Goal: Information Seeking & Learning: Learn about a topic

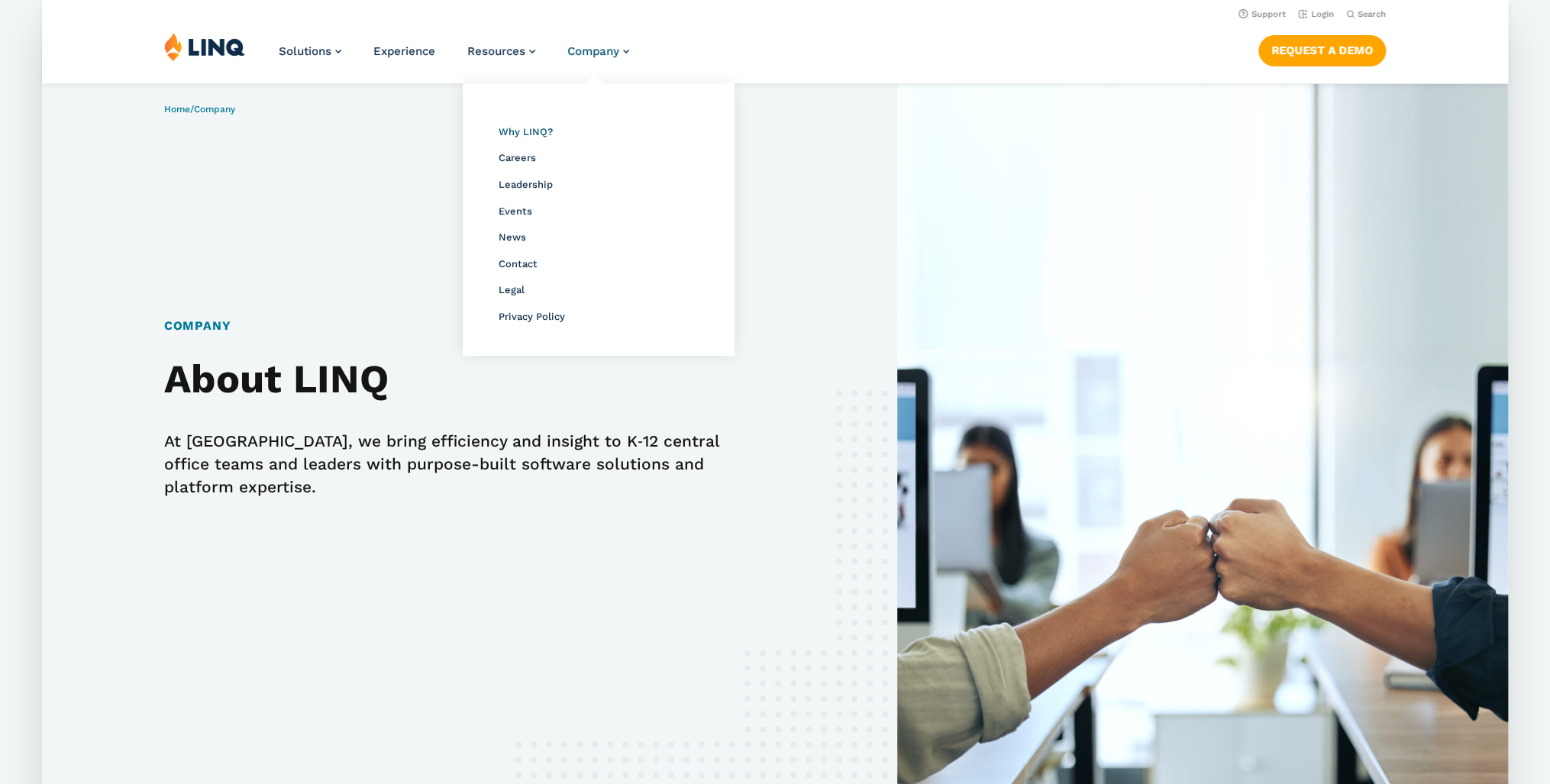
click at [532, 133] on span "Why LINQ?" at bounding box center [525, 131] width 55 height 11
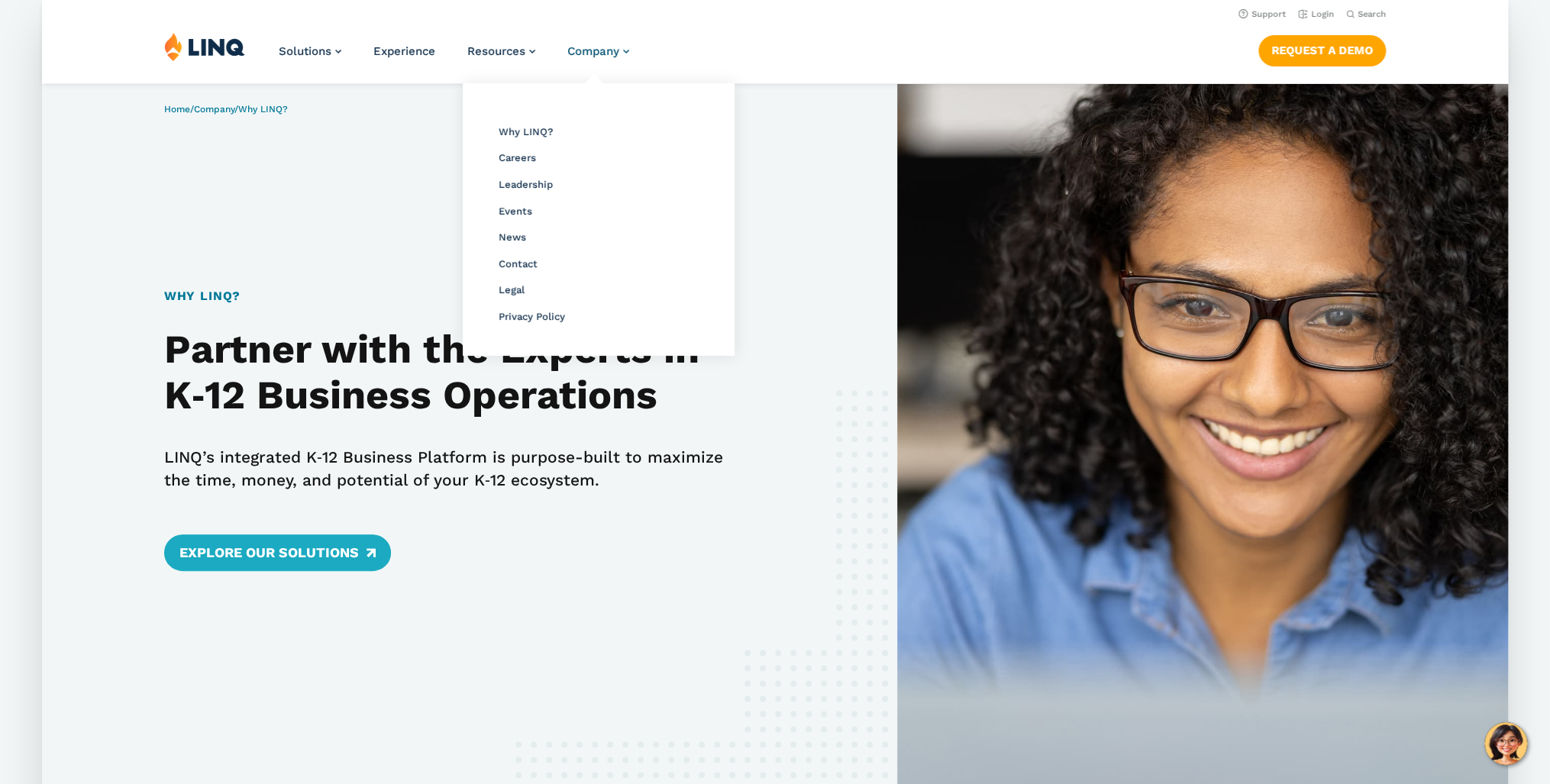
click at [617, 47] on span "Company" at bounding box center [593, 51] width 52 height 13
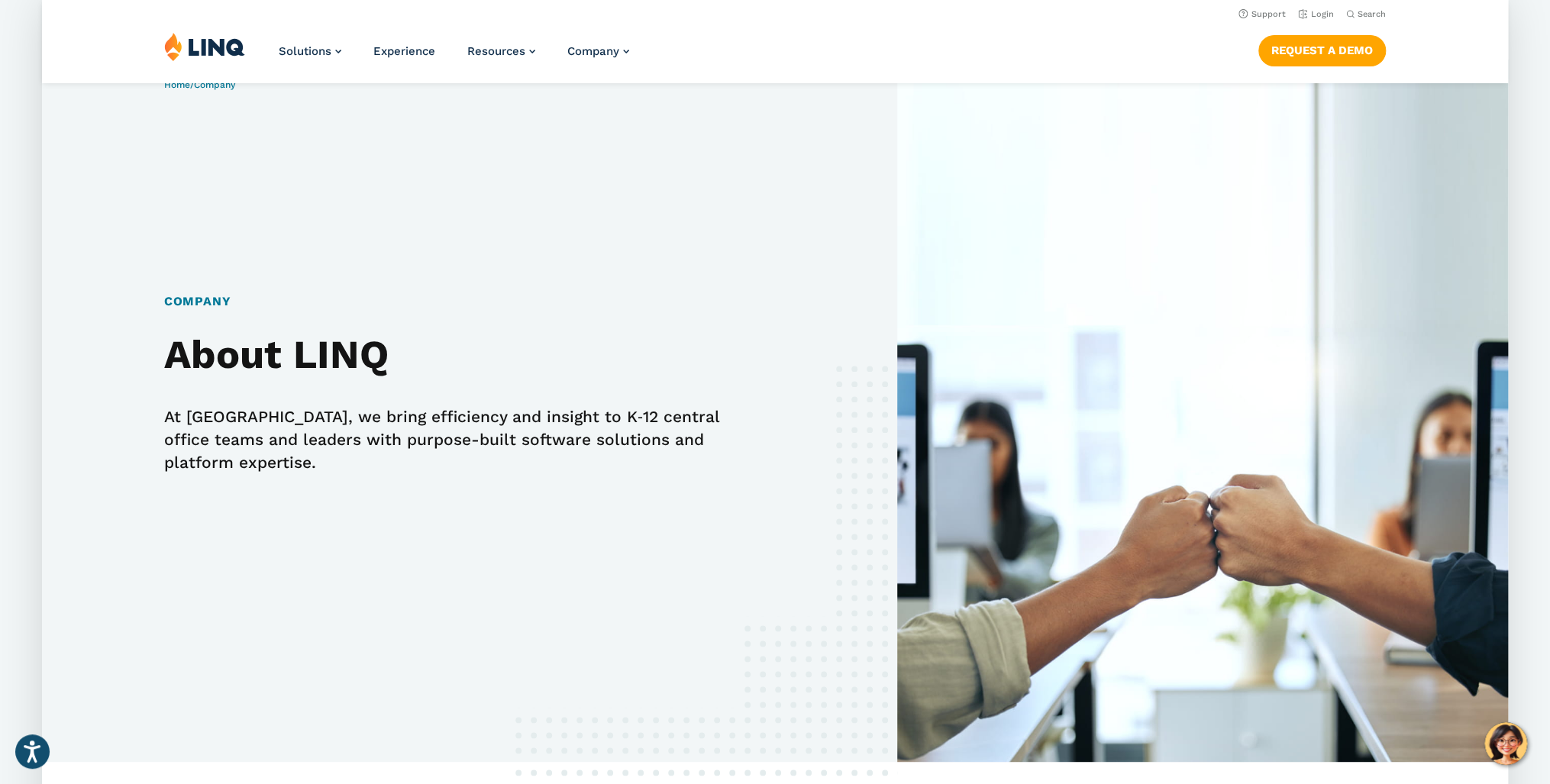
scroll to position [25, 0]
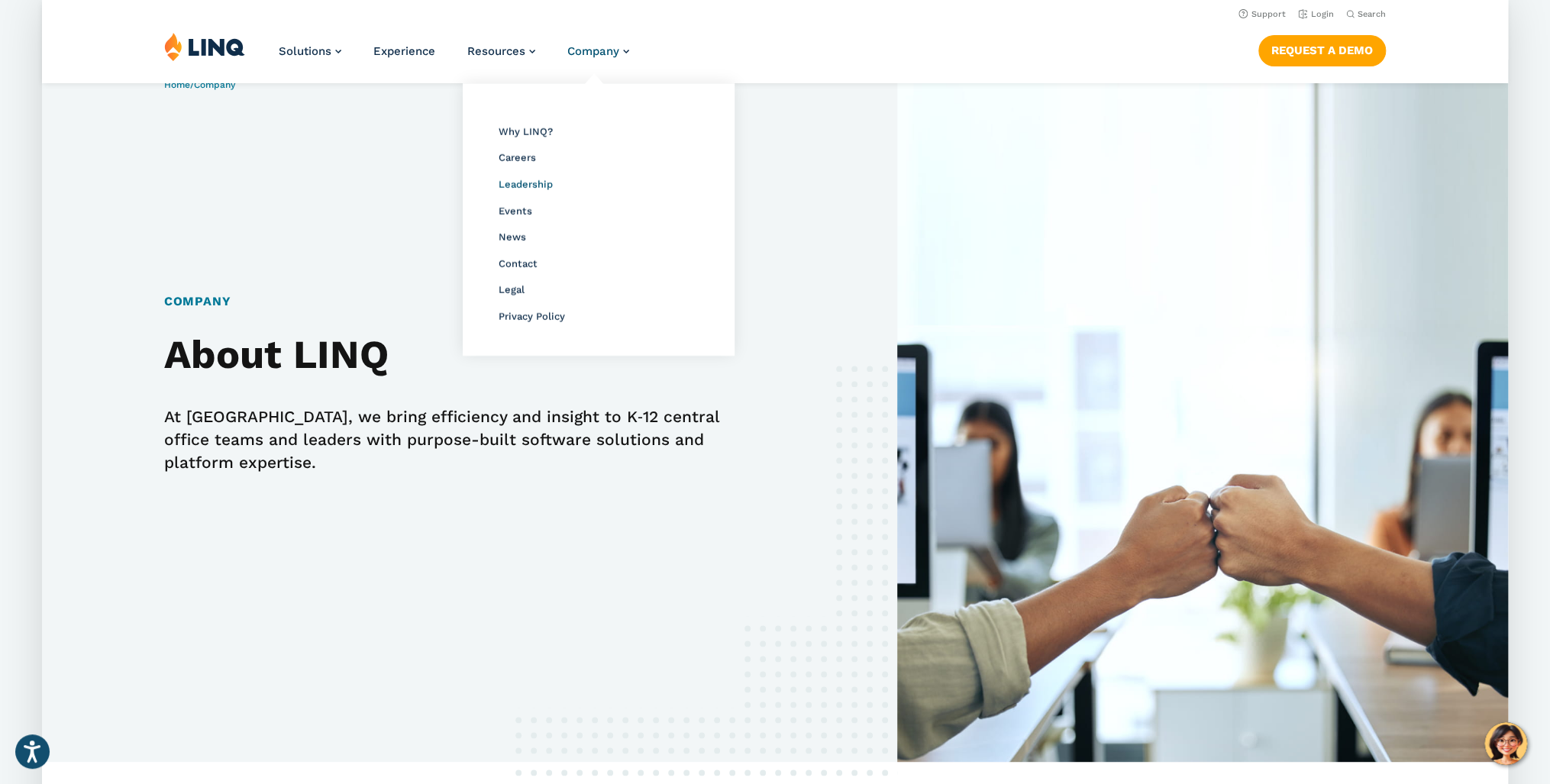
click at [529, 187] on span "Leadership" at bounding box center [525, 184] width 55 height 11
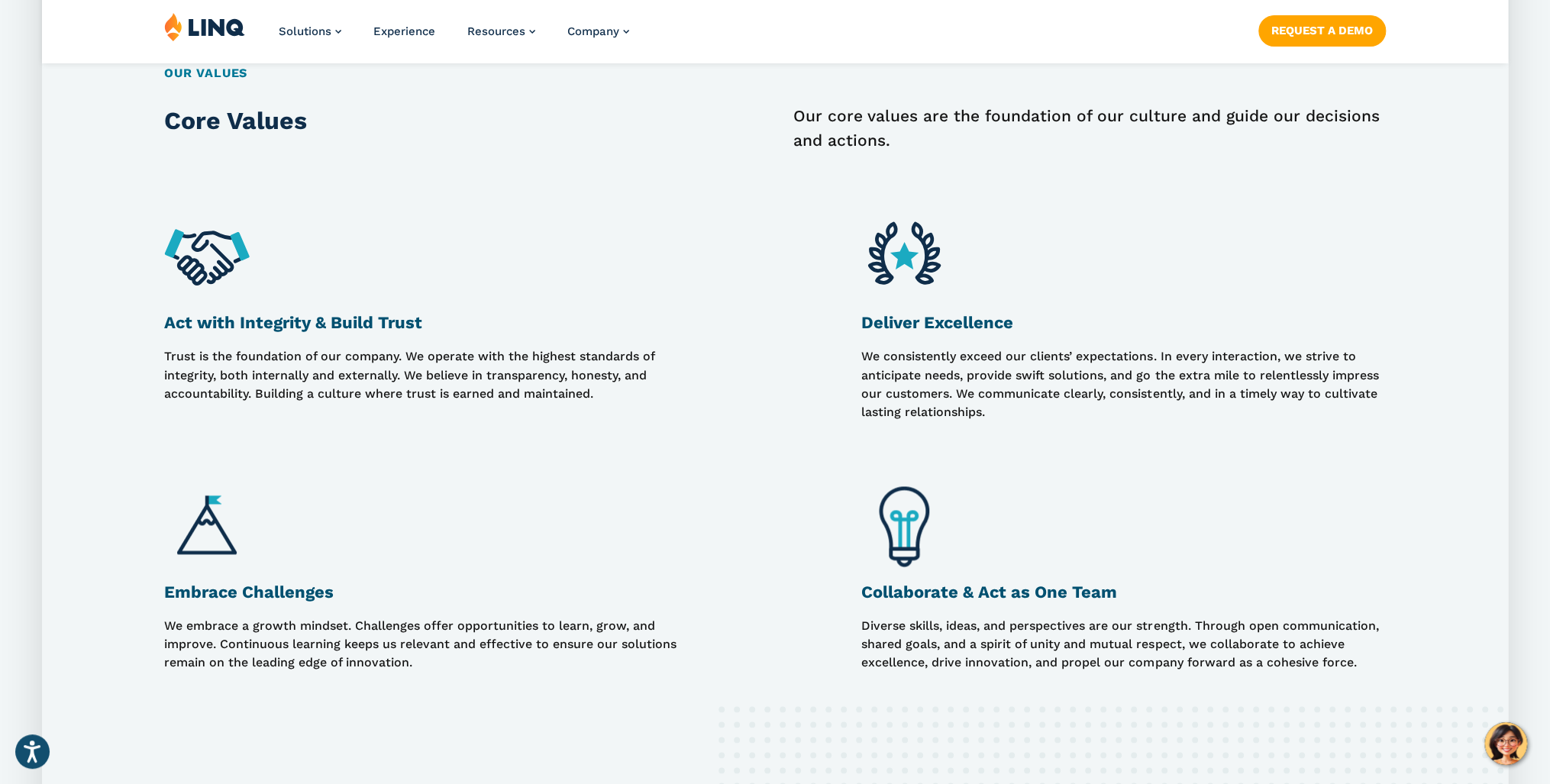
scroll to position [1100, 0]
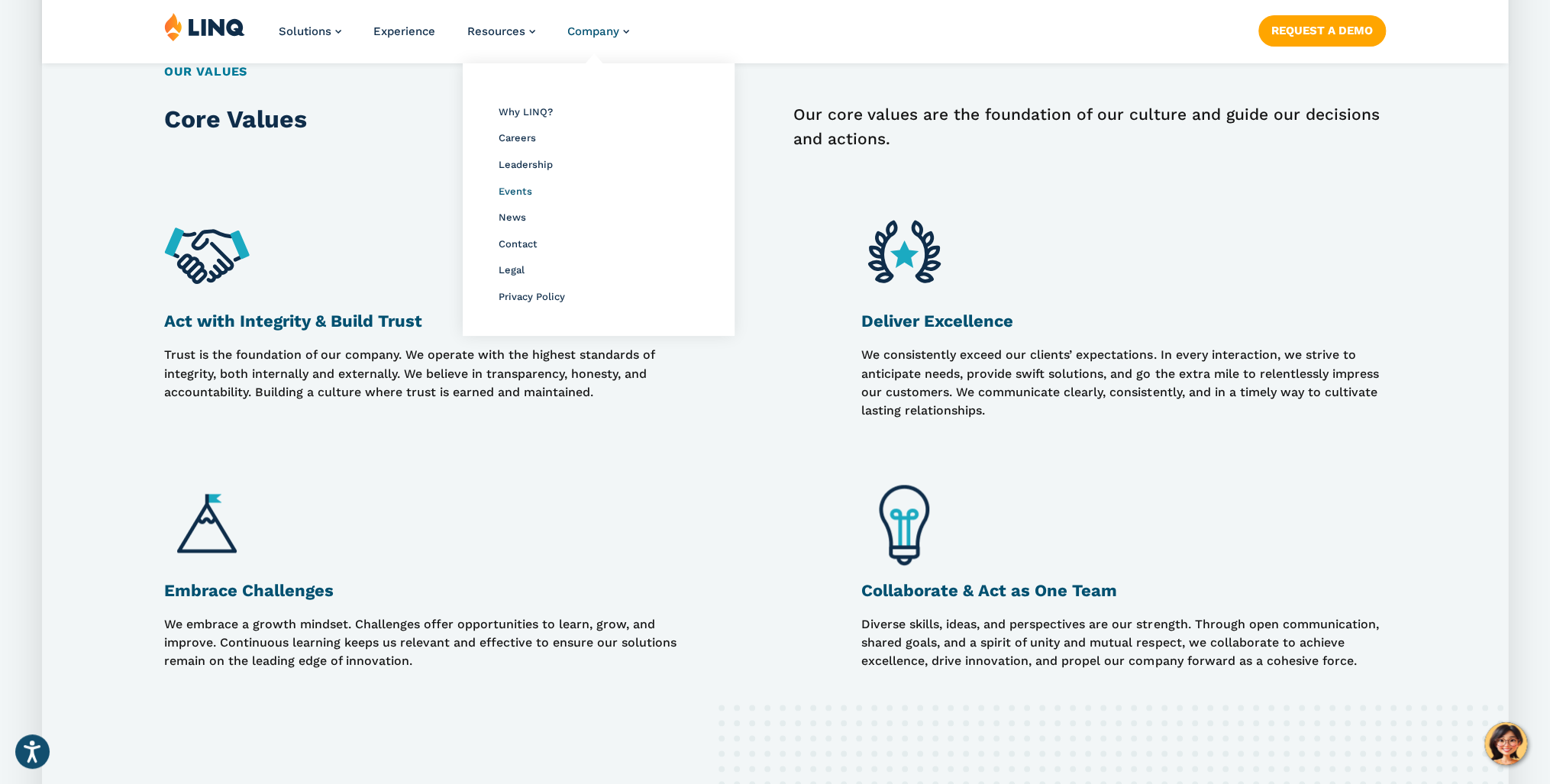
click at [510, 192] on span "Events" at bounding box center [515, 191] width 33 height 11
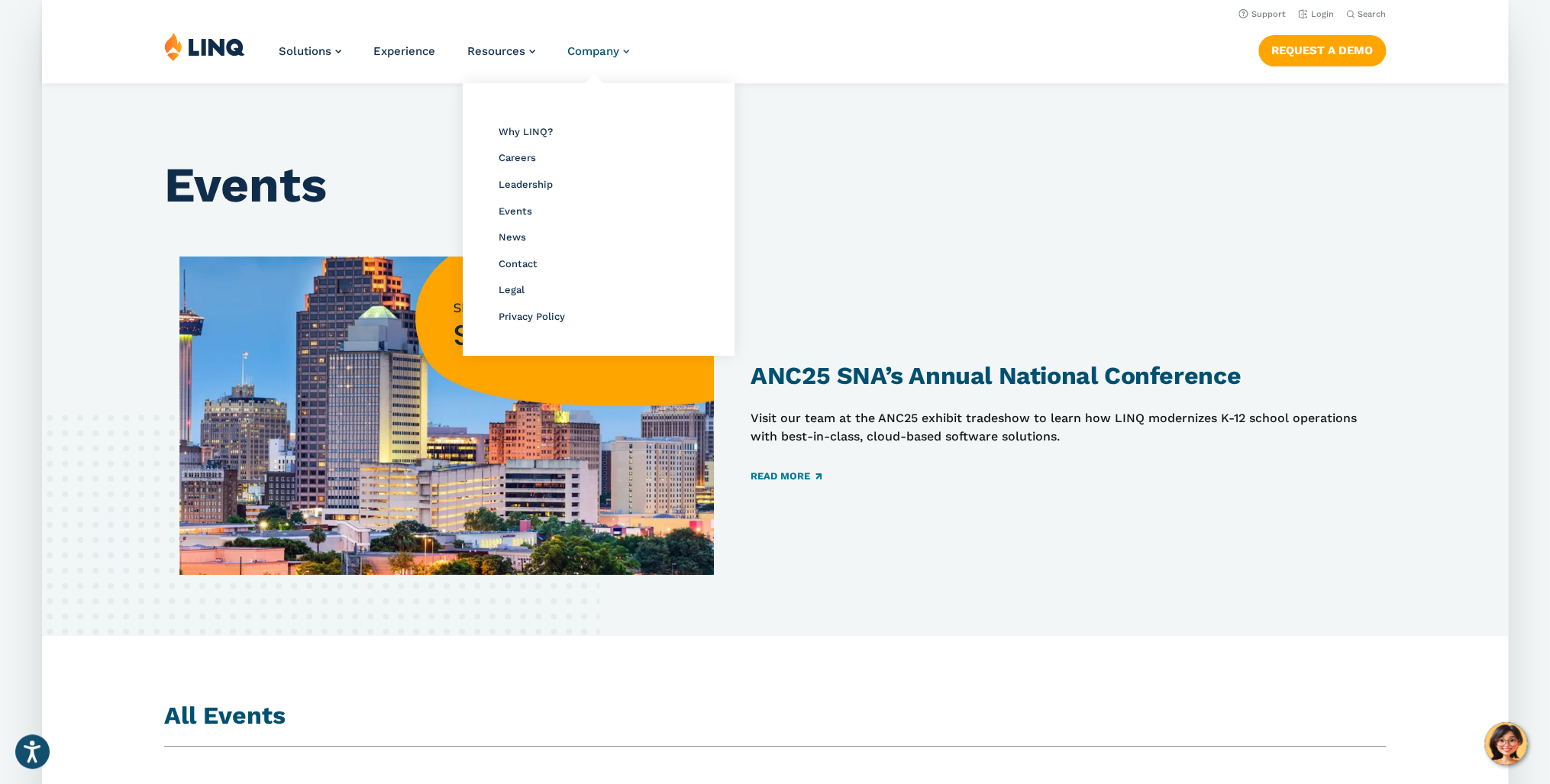
click at [590, 54] on span "Company" at bounding box center [593, 51] width 52 height 13
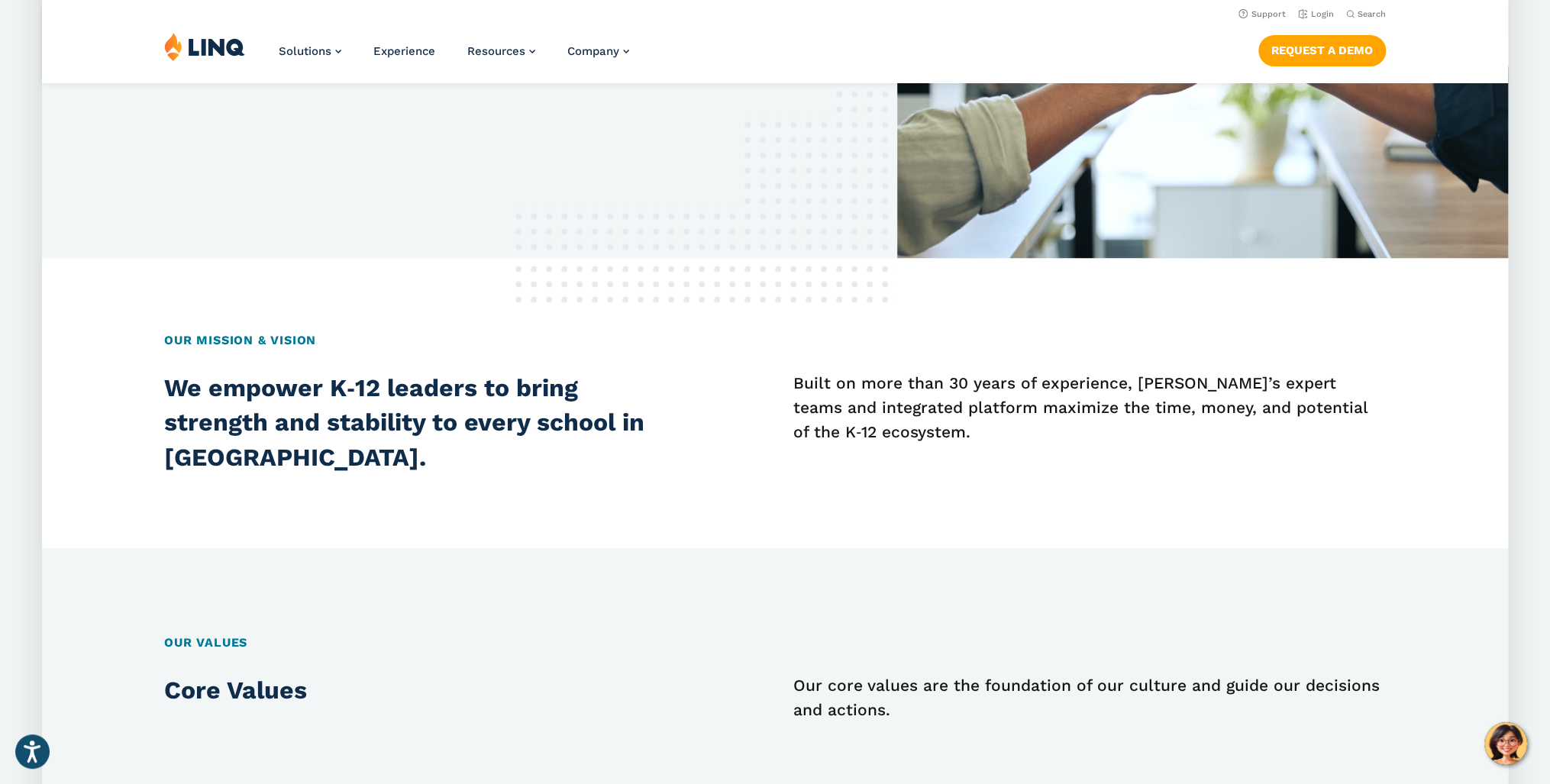
scroll to position [33, 0]
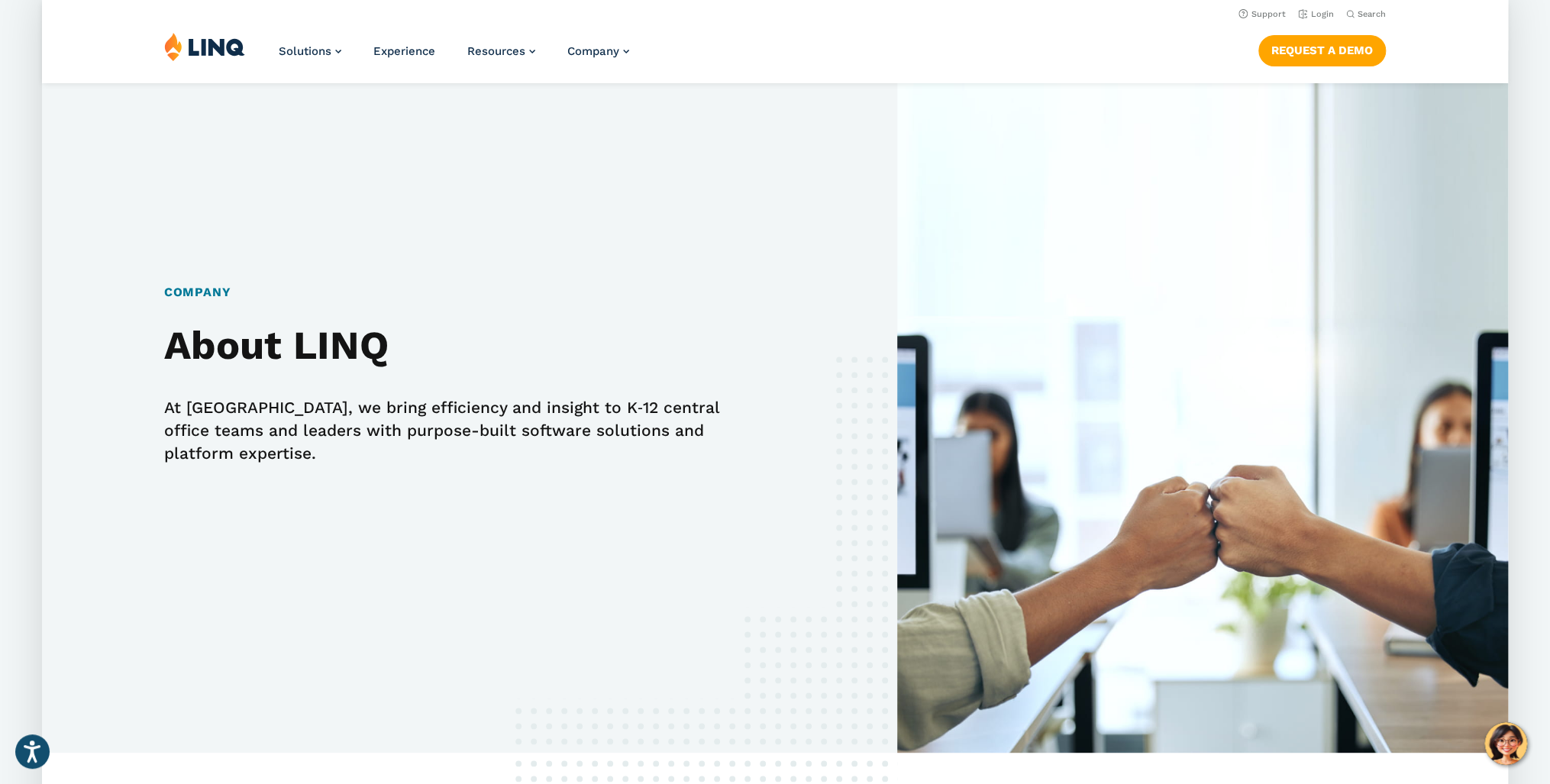
drag, startPoint x: 626, startPoint y: 515, endPoint x: 620, endPoint y: 336, distance: 179.1
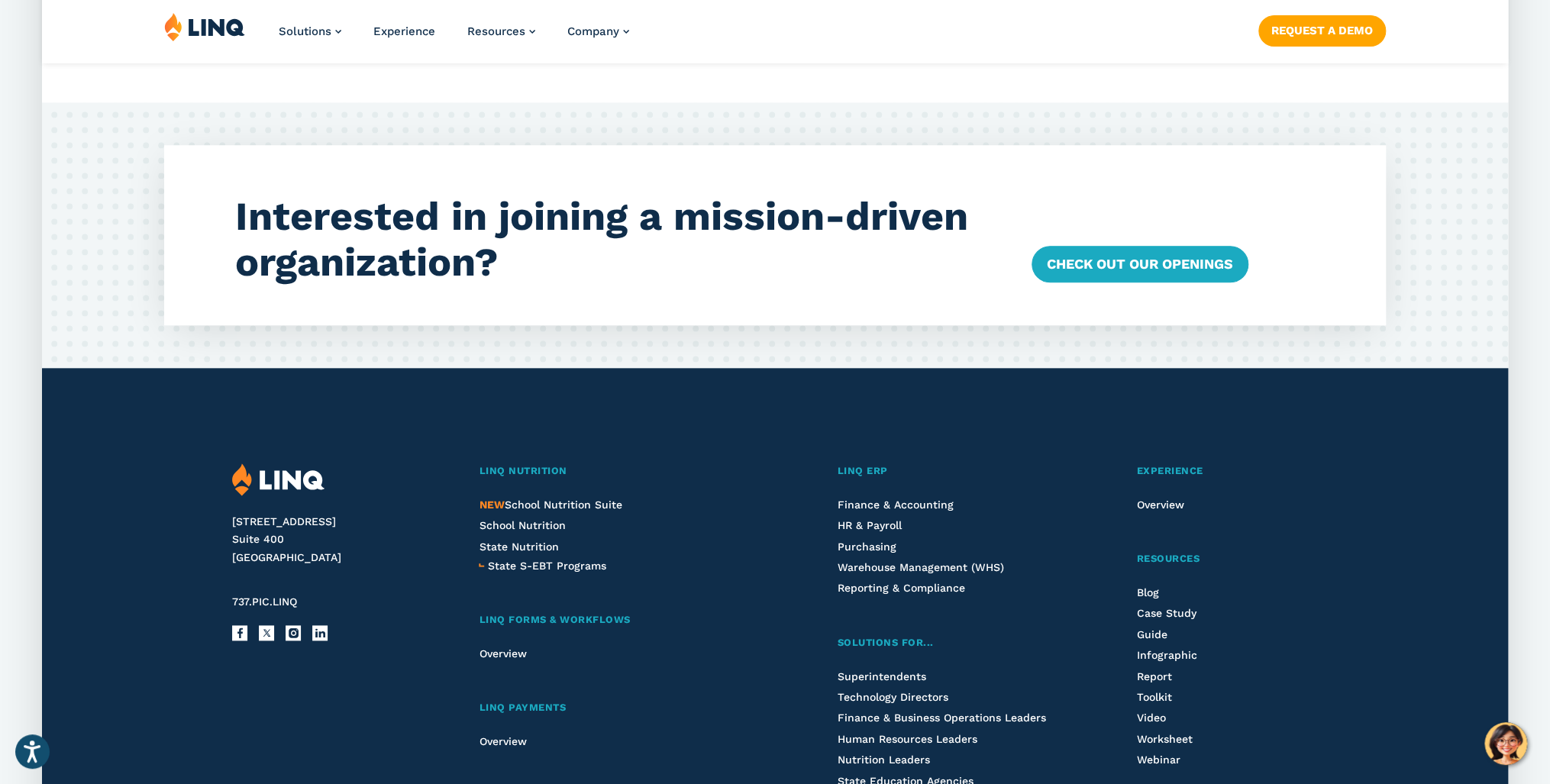
drag, startPoint x: 614, startPoint y: 464, endPoint x: 618, endPoint y: 543, distance: 79.1
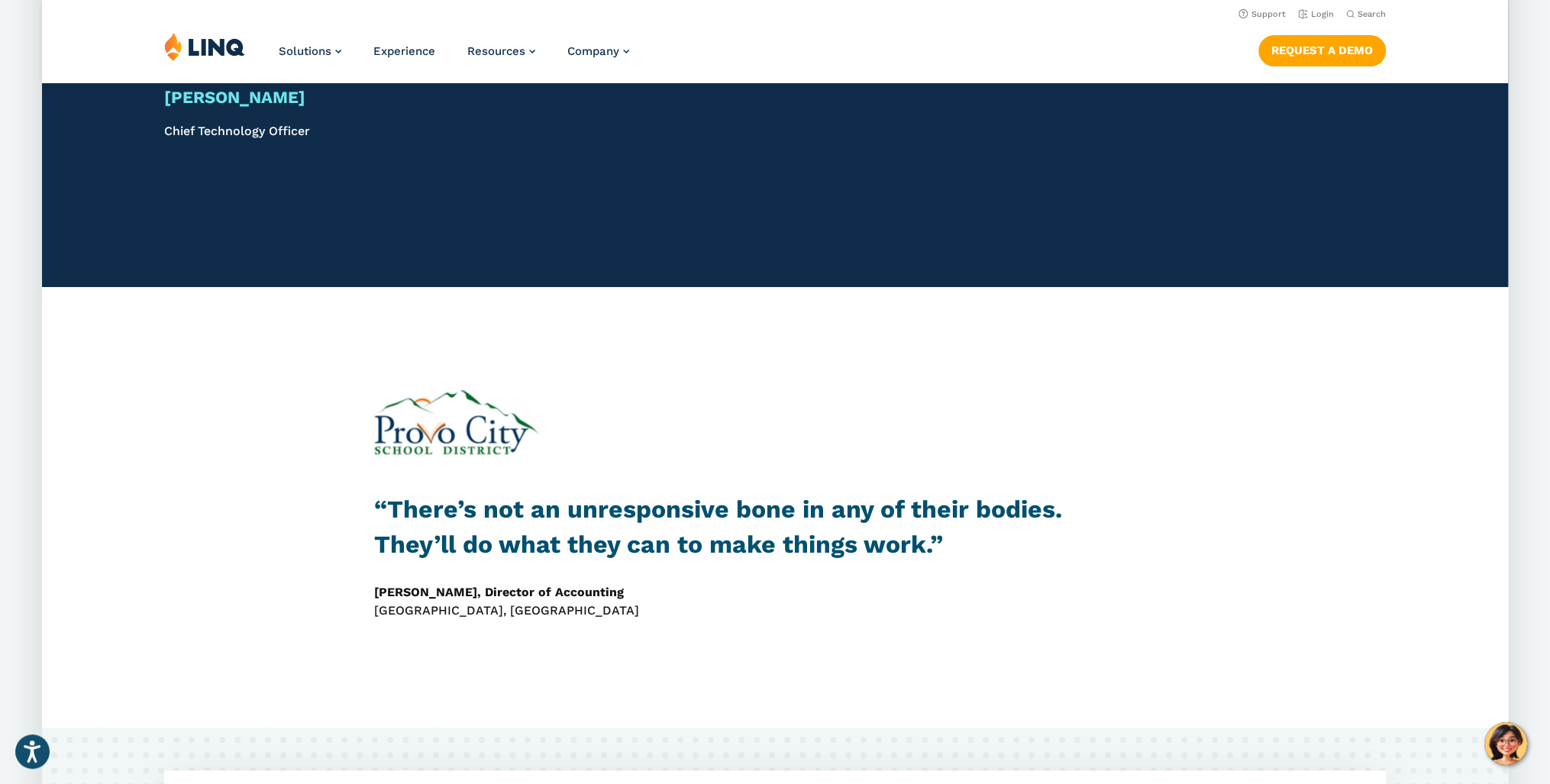
scroll to position [4056, 0]
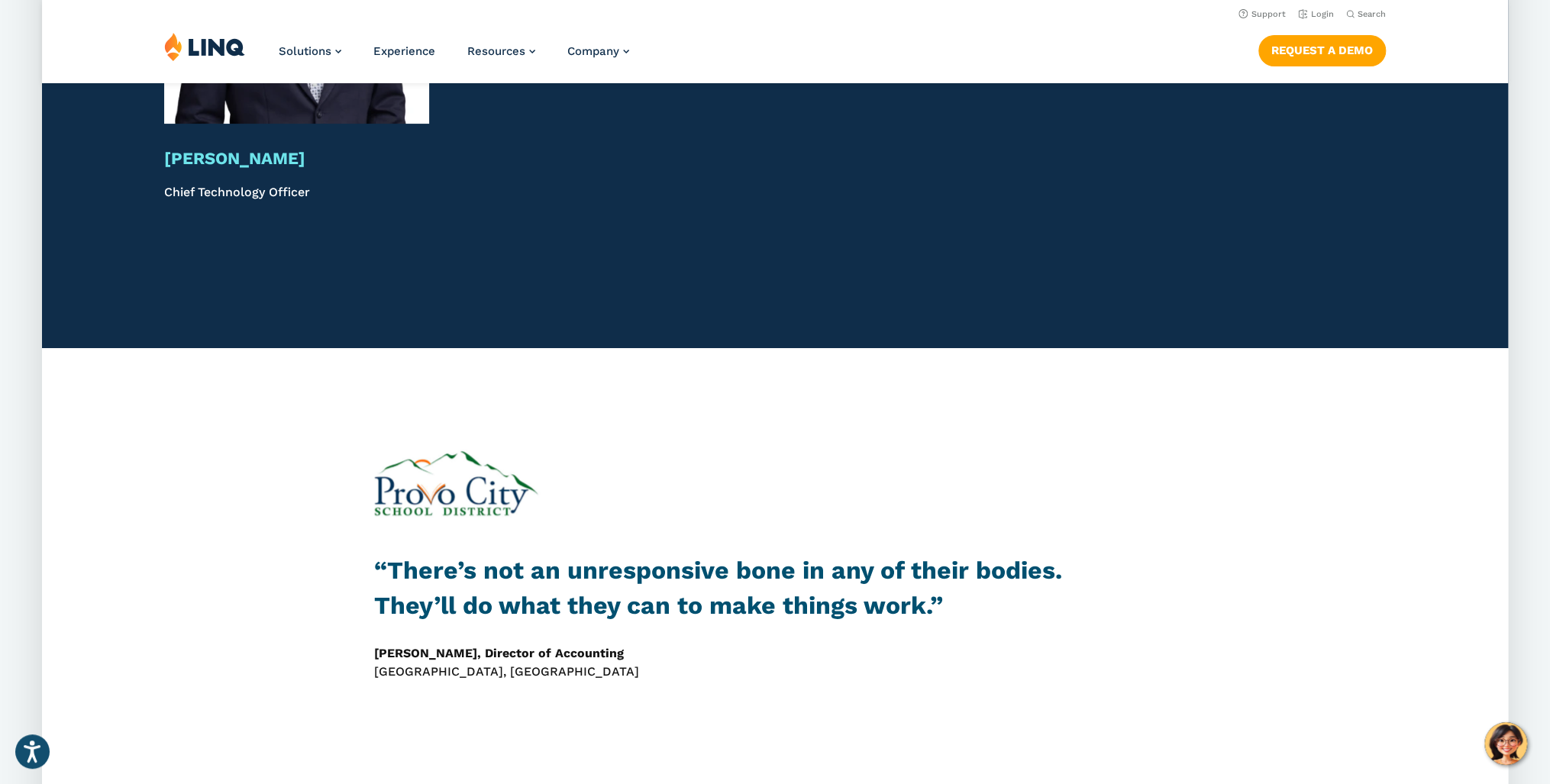
click at [241, 386] on div "“There’s not an unresponsive bone in any of their bodies. They’ll do what they …" at bounding box center [775, 568] width 1466 height 441
